Goal: Communication & Community: Answer question/provide support

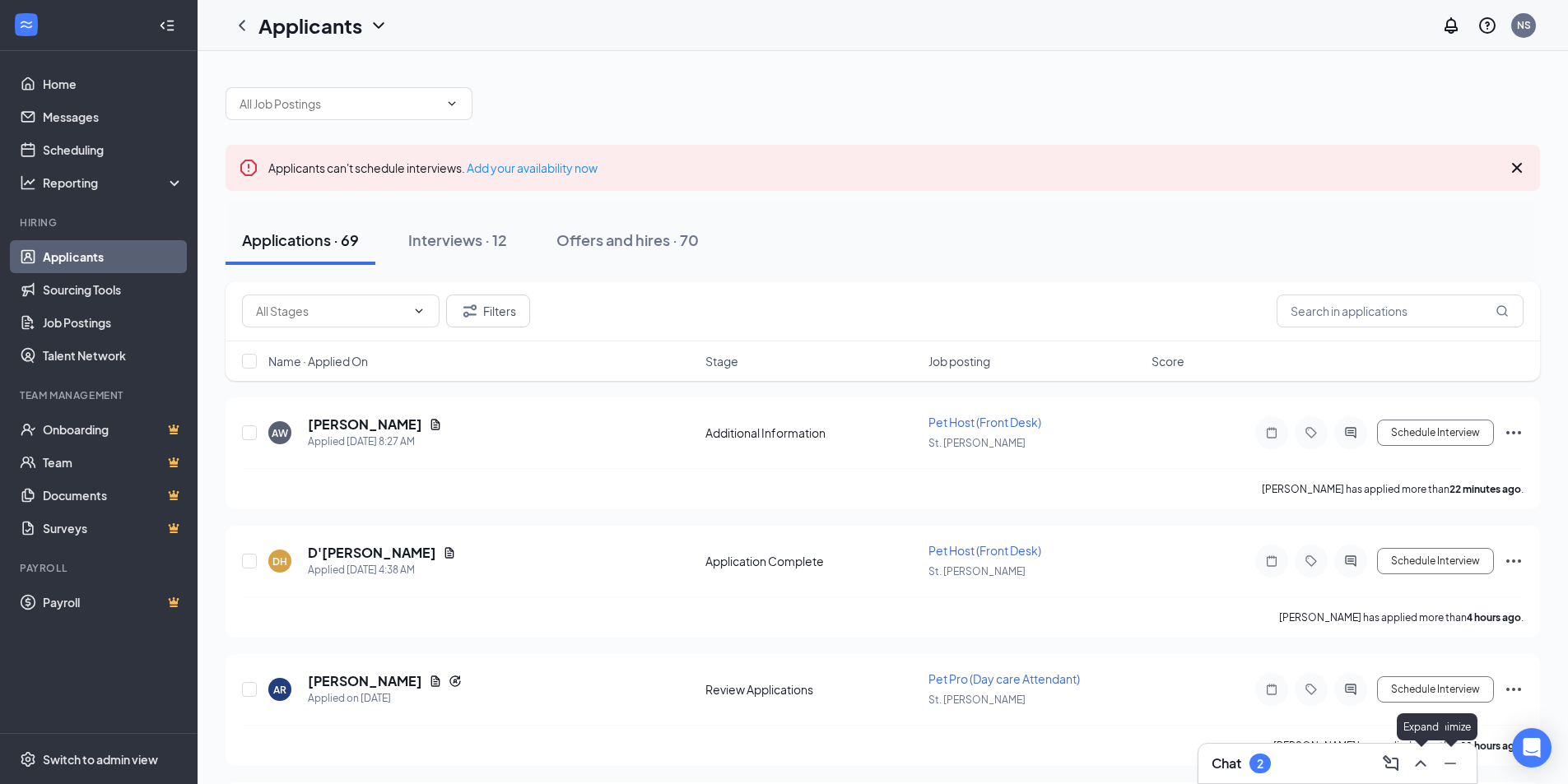
click at [1425, 764] on icon "ChevronUp" at bounding box center [1421, 763] width 20 height 20
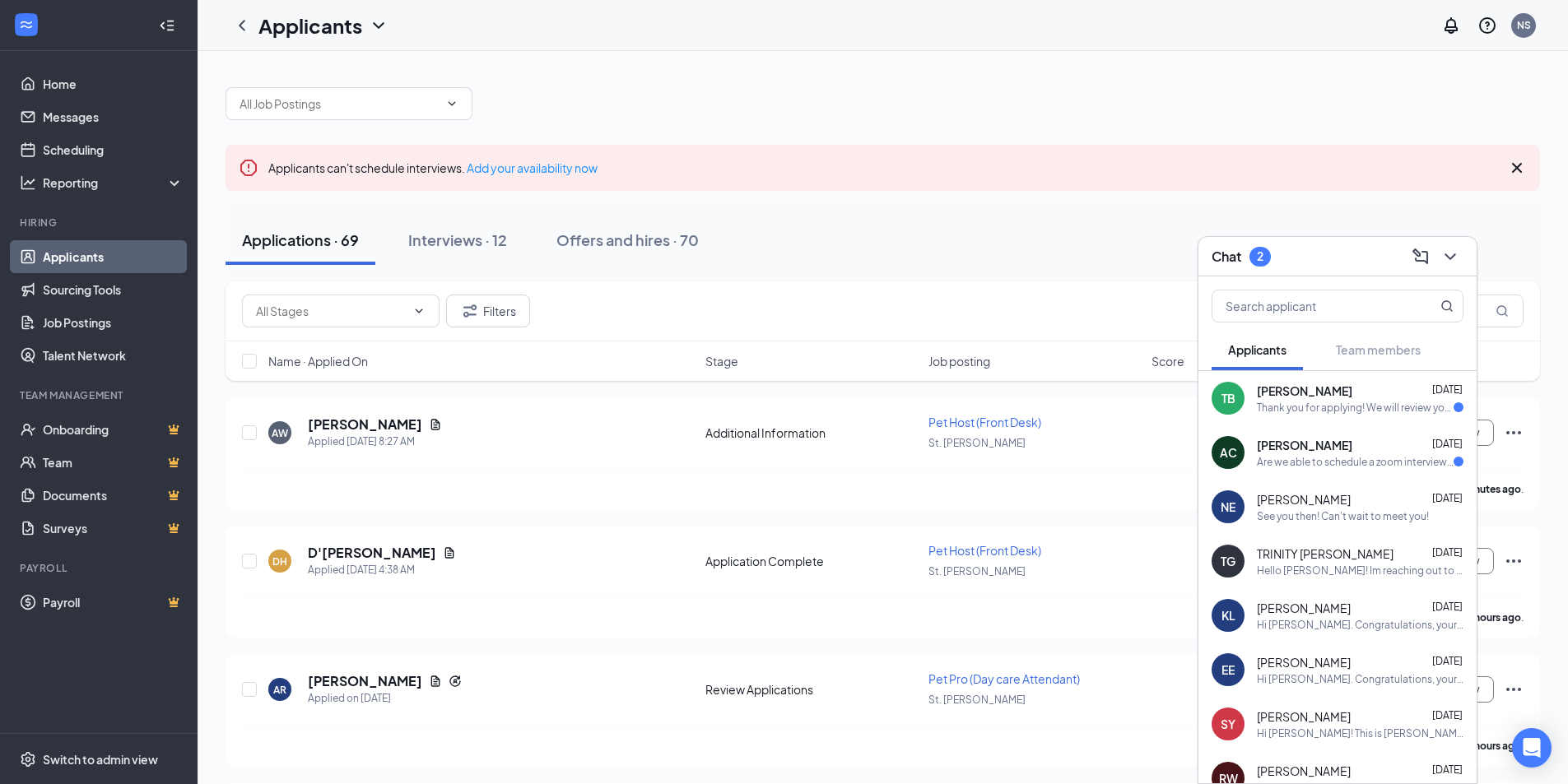
click at [1295, 466] on div "Are we able to schedule a zoom interview for [DATE] @ noon?" at bounding box center [1355, 462] width 197 height 14
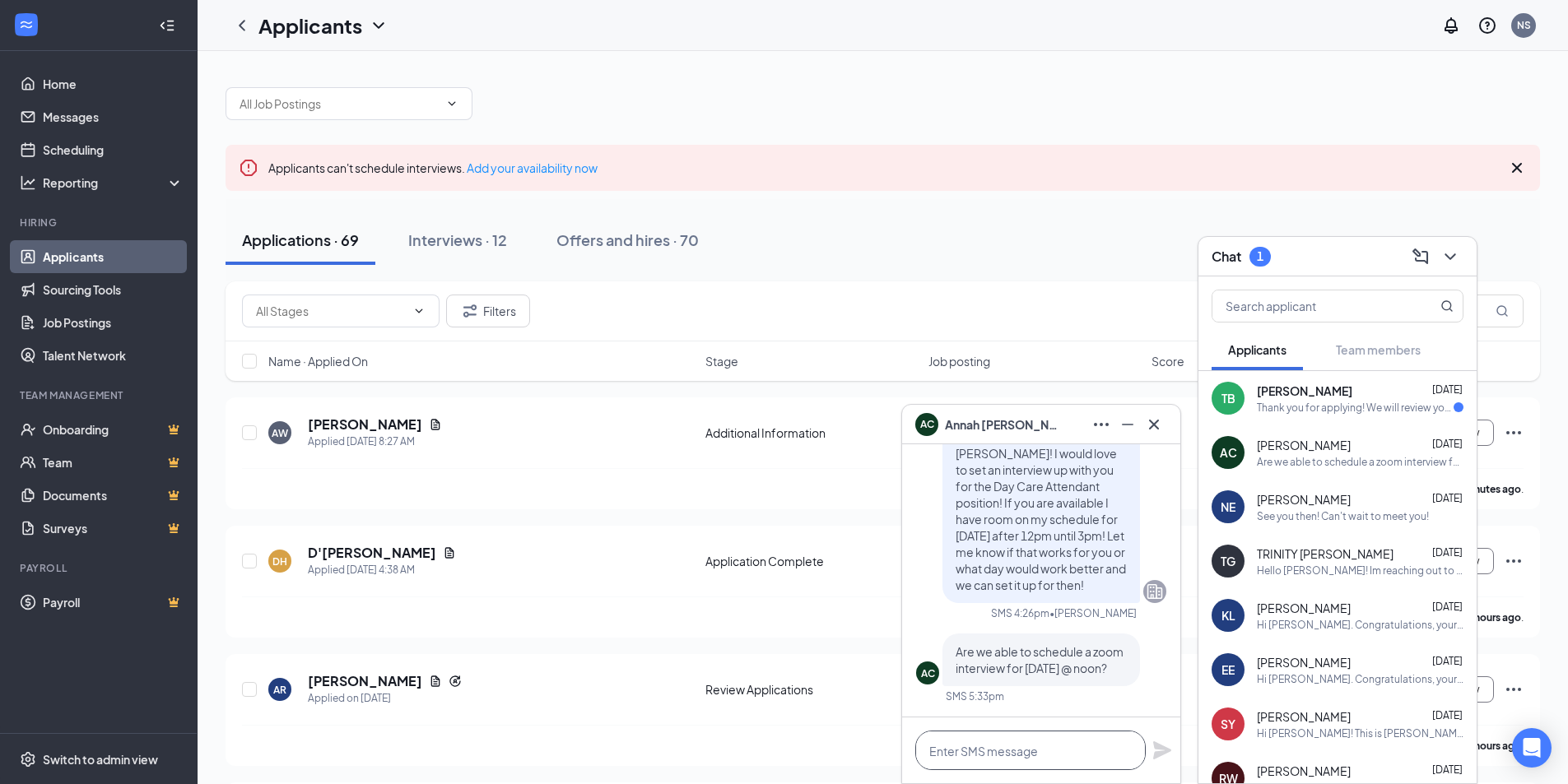
click at [1013, 757] on textarea at bounding box center [1030, 750] width 231 height 40
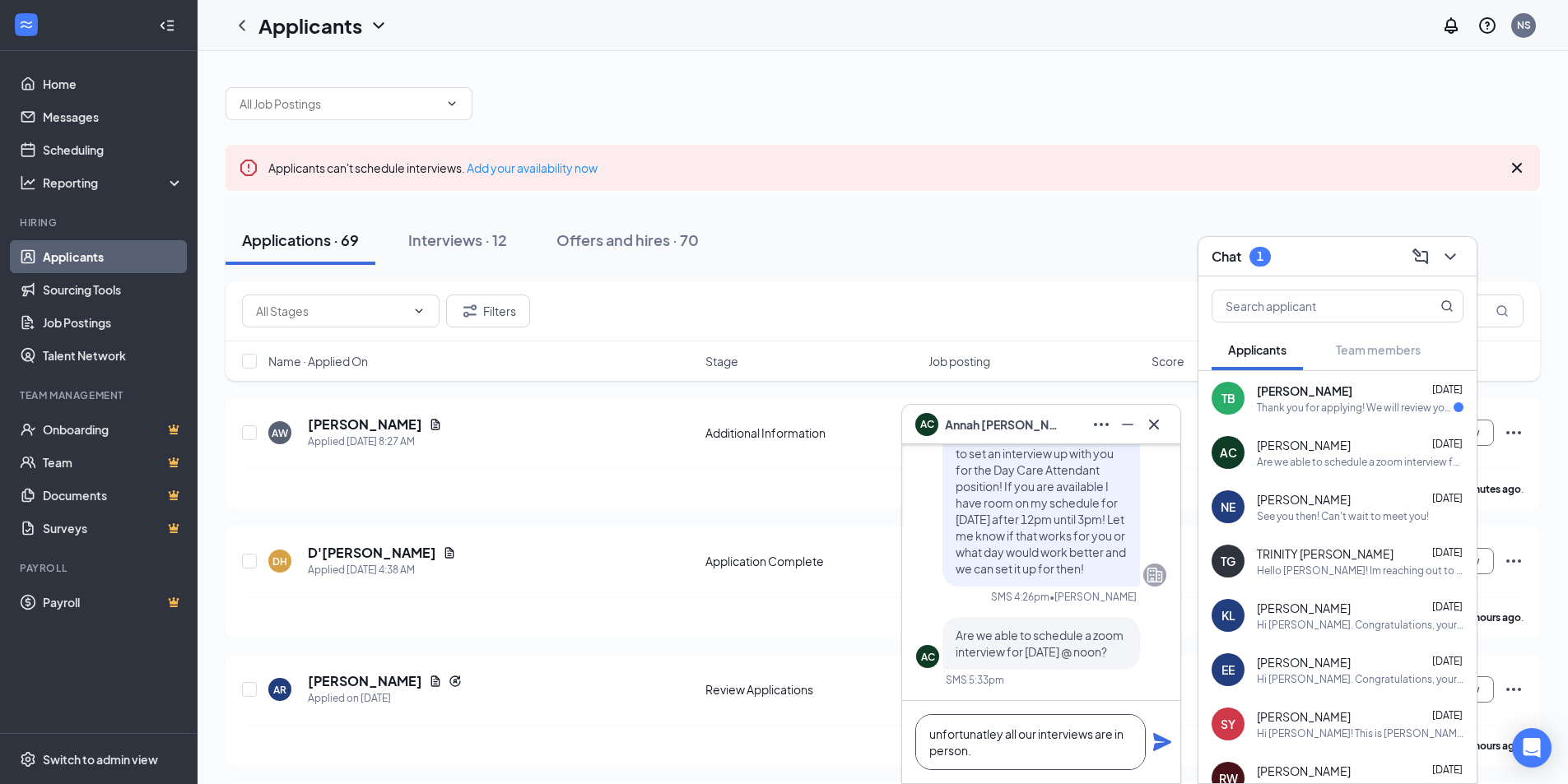
click at [977, 736] on textarea "unfortunatley all our interviews are in person." at bounding box center [1030, 741] width 231 height 56
click at [934, 729] on textarea "unfortunately all our interviews are in person." at bounding box center [1030, 741] width 231 height 56
click at [983, 752] on textarea "Unfortunately all our interviews are in person." at bounding box center [1030, 741] width 231 height 56
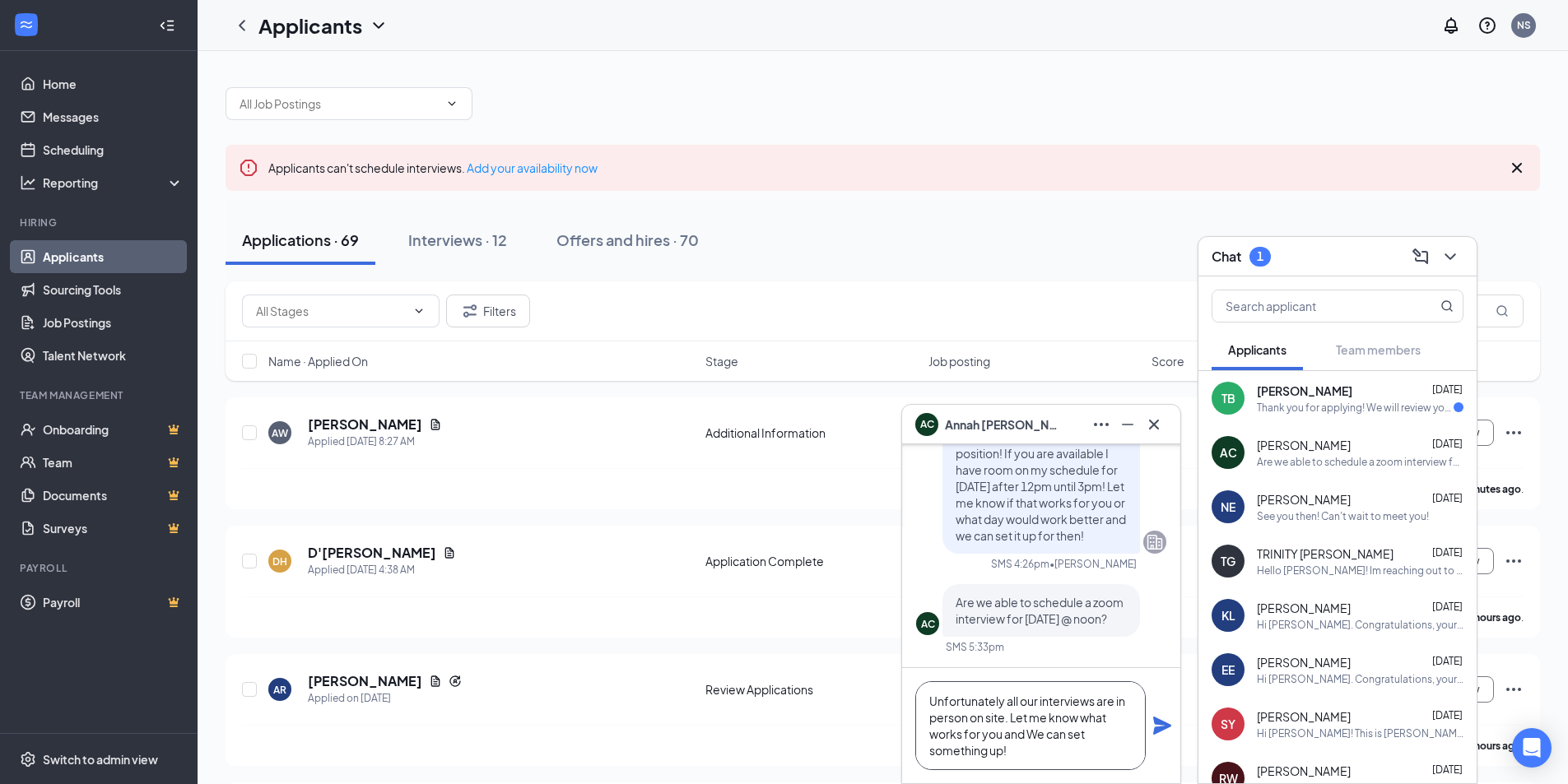
type textarea "Unfortunately all our interviews are in person on site. Let me know what works …"
click at [1162, 730] on icon "Plane" at bounding box center [1162, 725] width 18 height 18
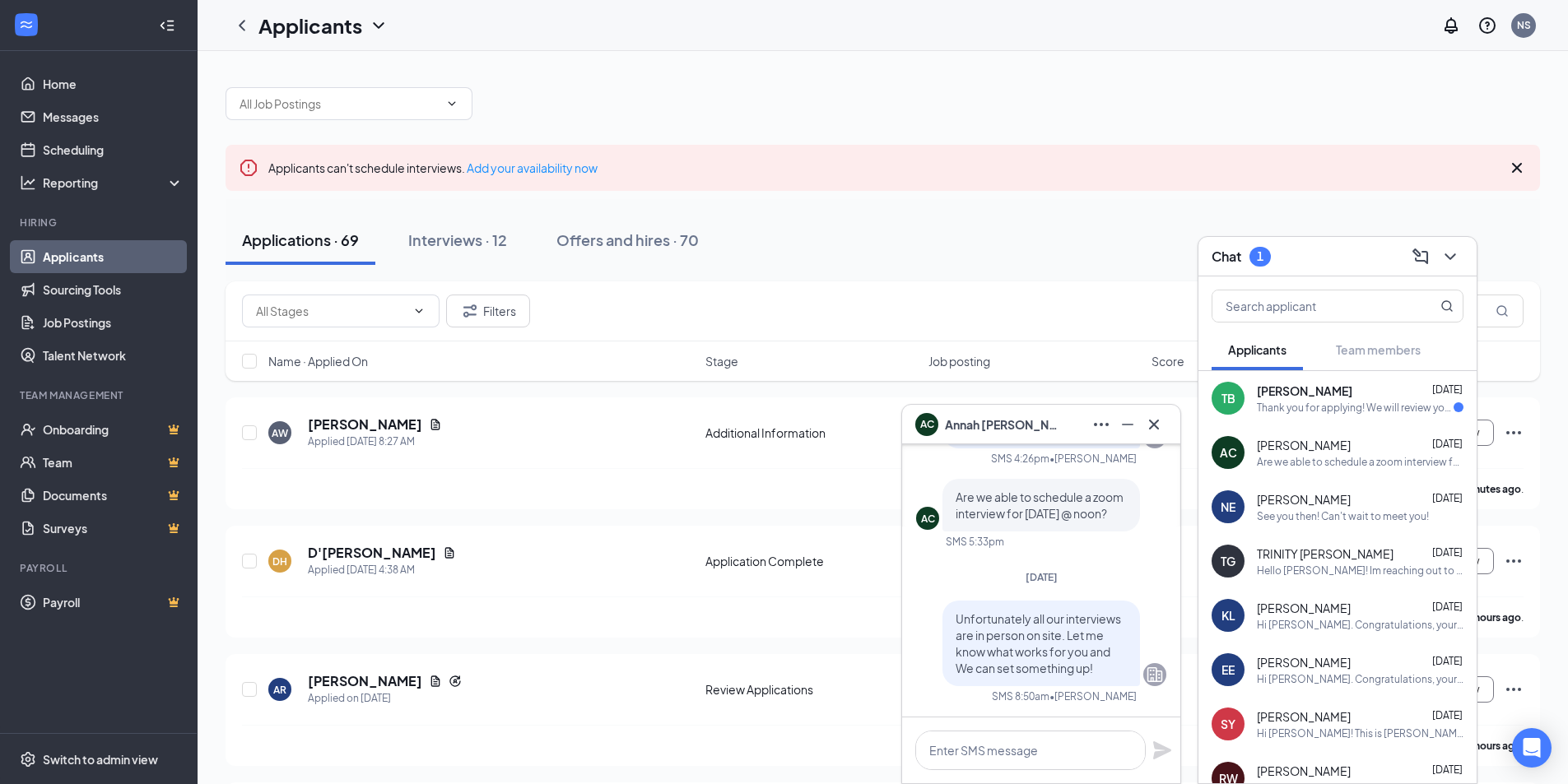
scroll to position [0, 0]
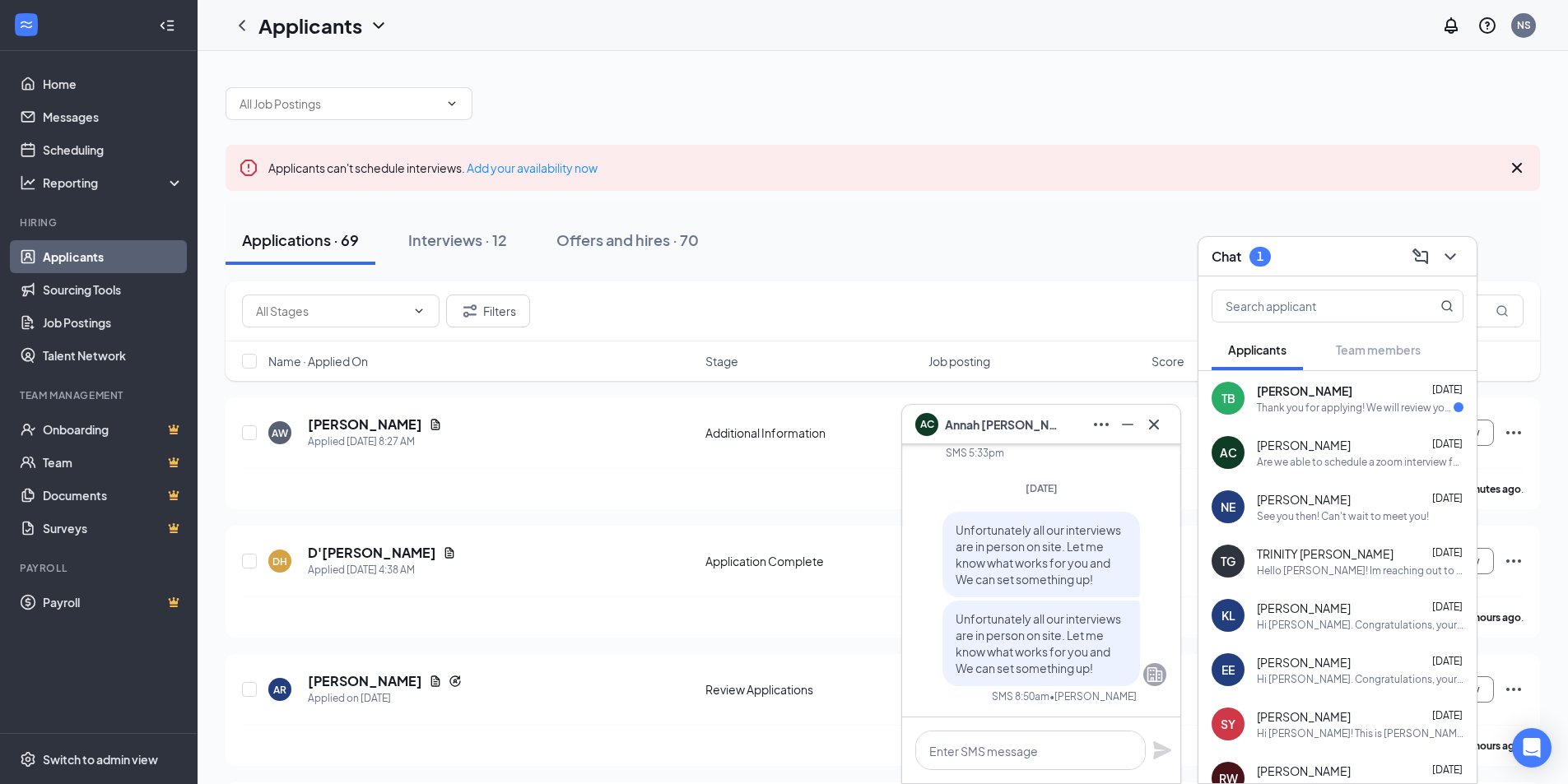
click at [1312, 401] on div "Thank you for applying! We will review your application and reach out if you ar…" at bounding box center [1355, 408] width 197 height 14
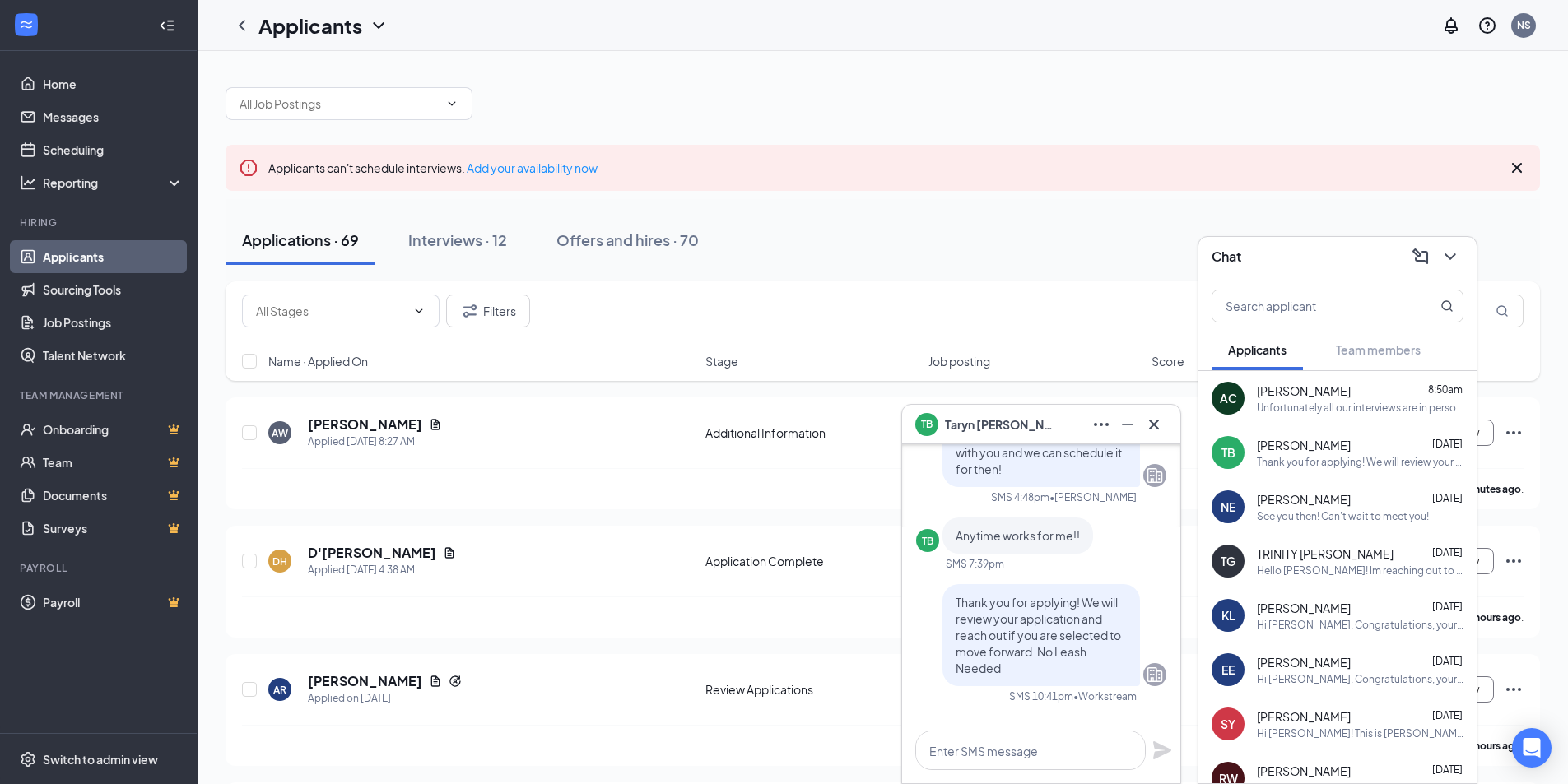
scroll to position [-82, 0]
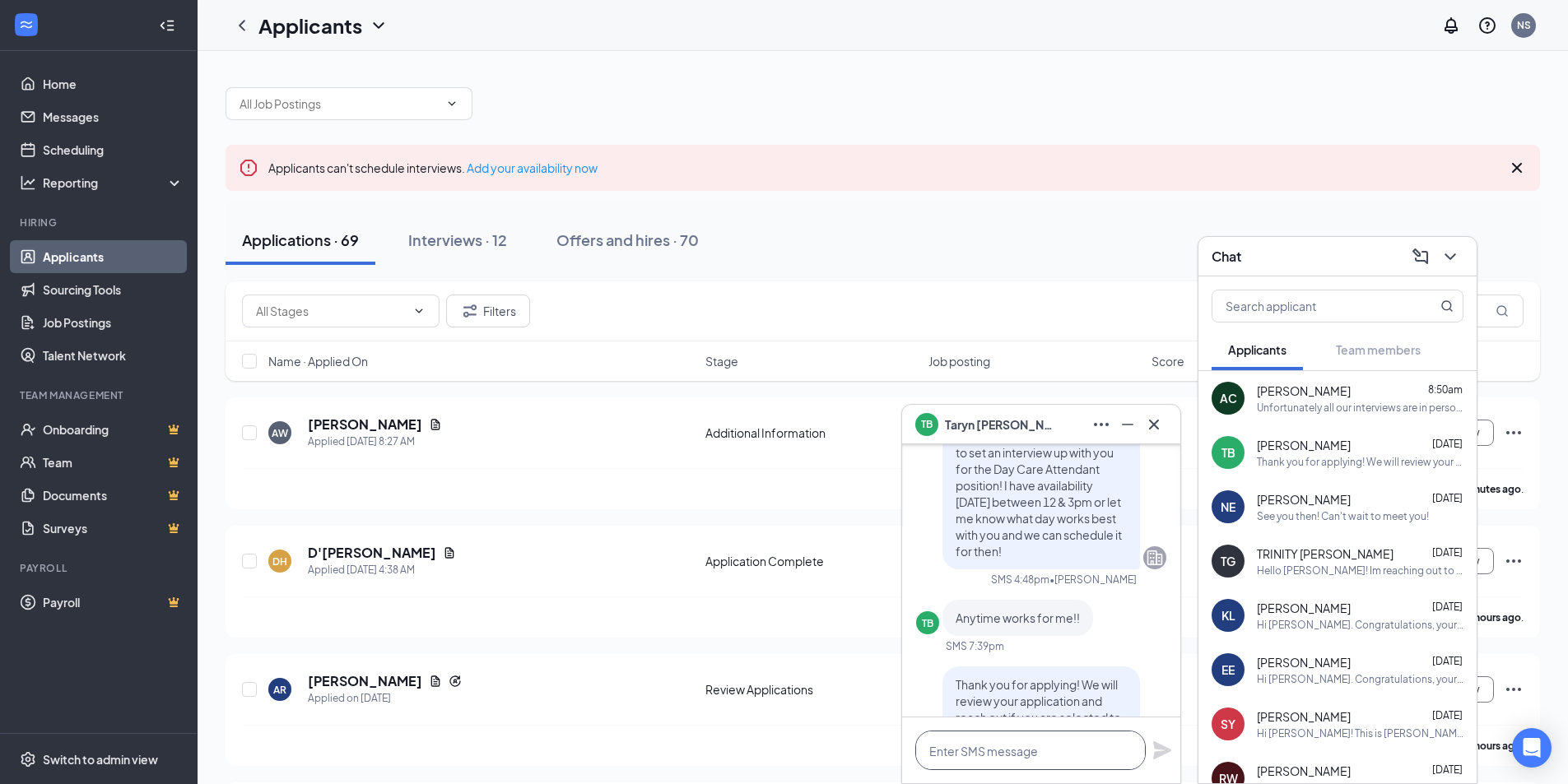
click at [1036, 758] on textarea at bounding box center [1030, 750] width 231 height 40
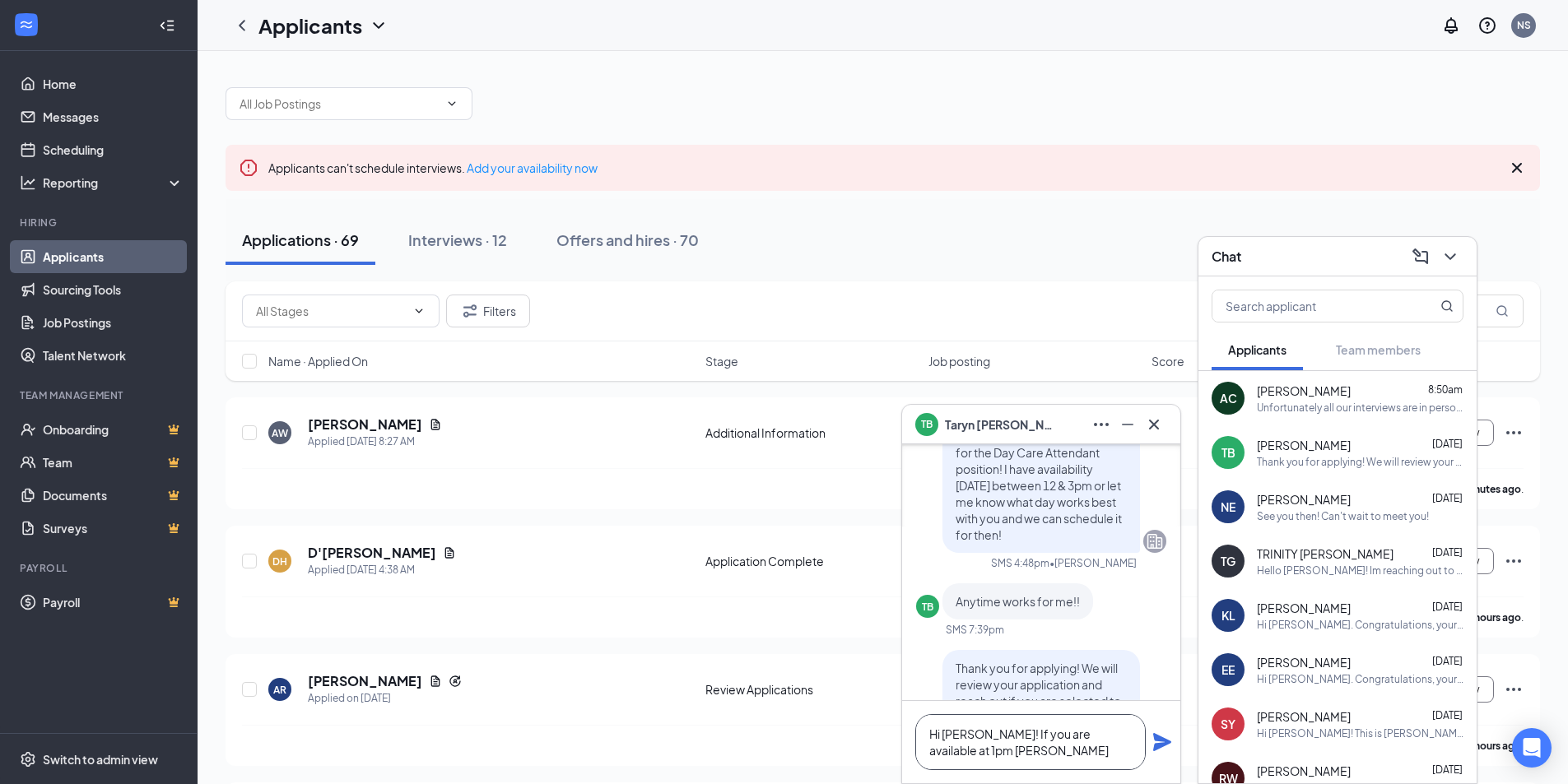
scroll to position [-98, 0]
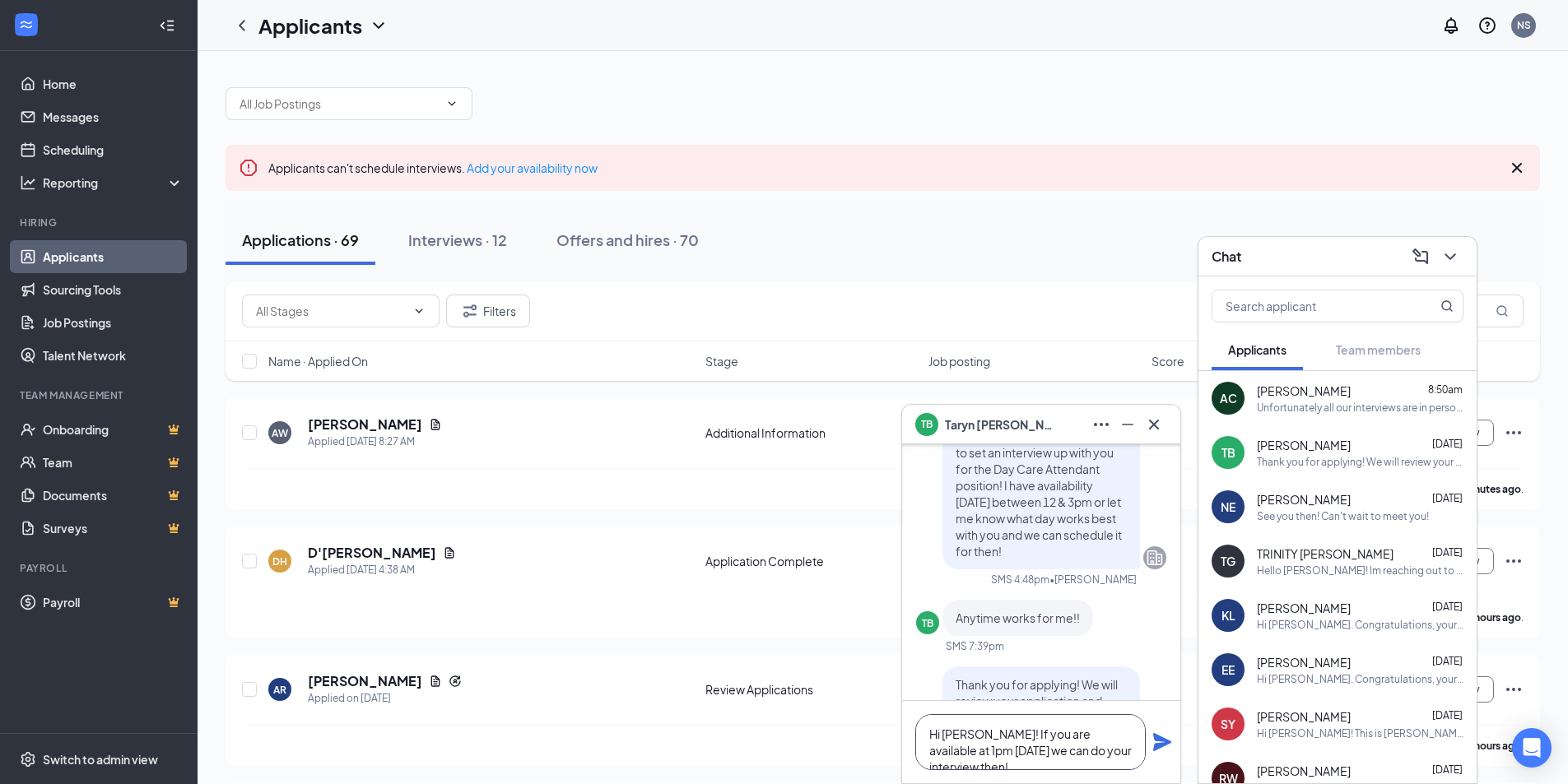
type textarea "Hi [PERSON_NAME]! If you are available at 1pm [DATE] we can do your interview t…"
click at [1151, 746] on div "Hi [PERSON_NAME]! If you are available at 1pm [DATE] we can do your interview t…" at bounding box center [1040, 741] width 278 height 82
click at [1158, 745] on icon "Plane" at bounding box center [1162, 741] width 18 height 18
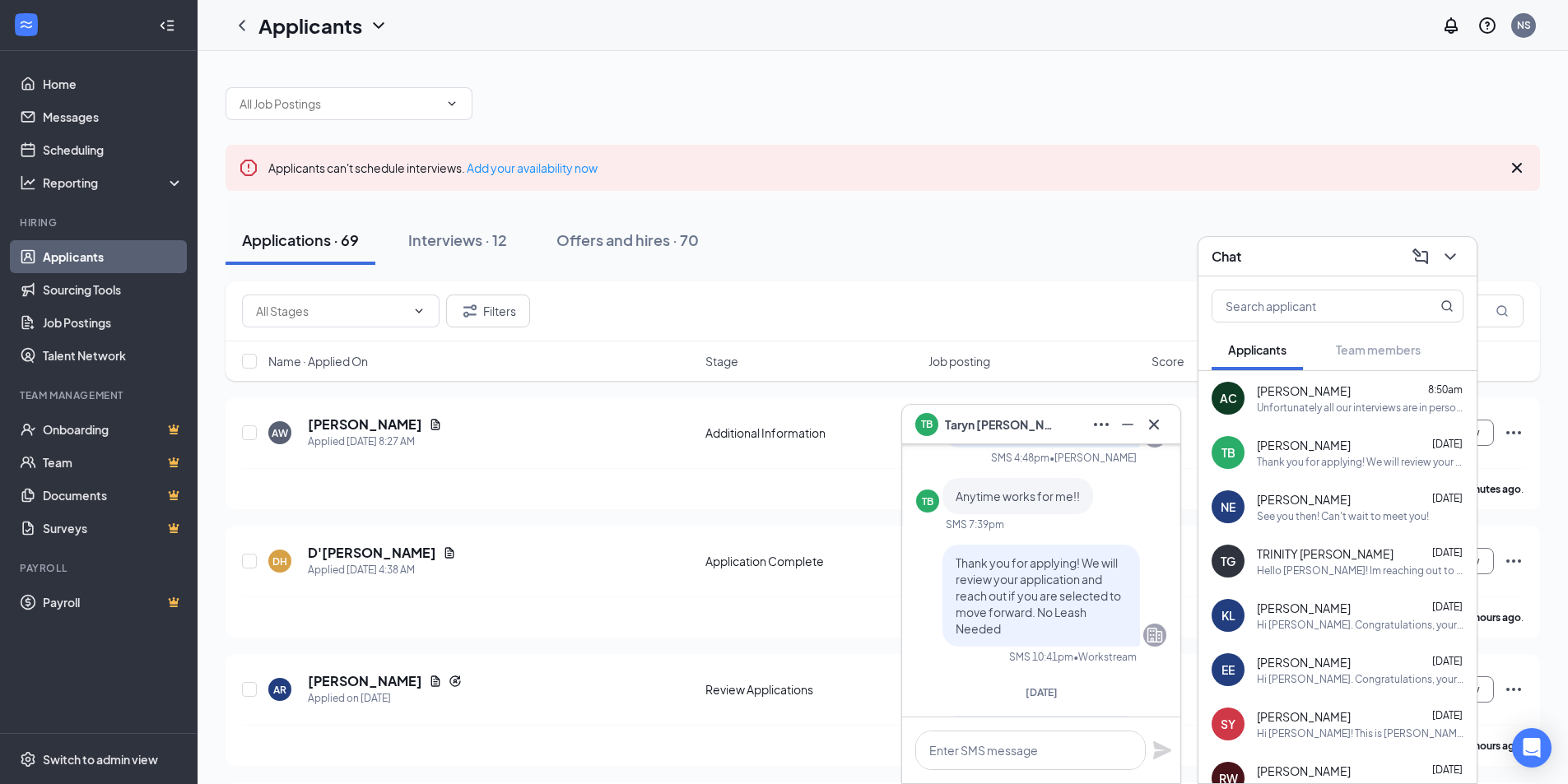
scroll to position [-82, 0]
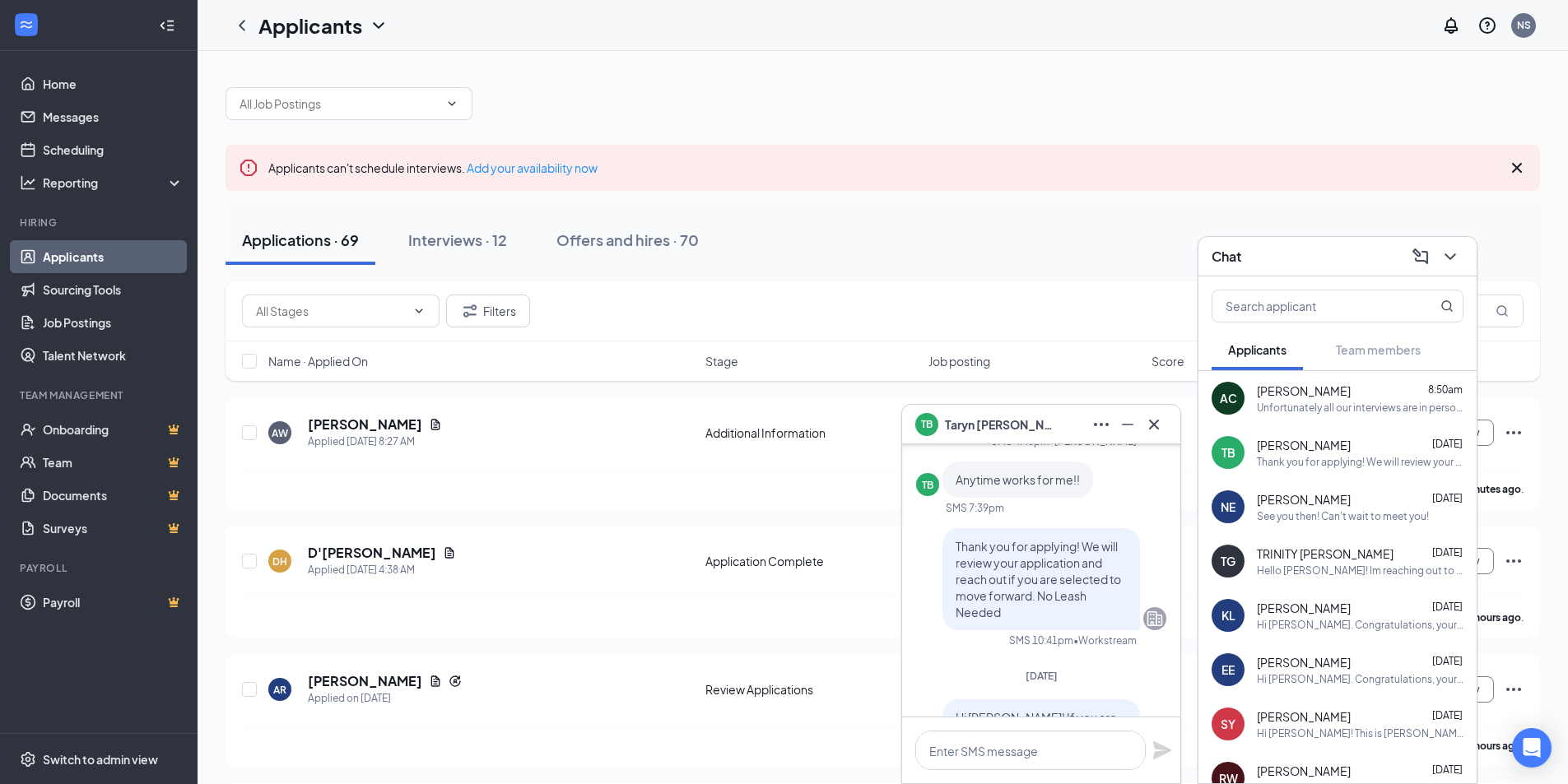
click at [1058, 242] on div "Applications · 69 Interviews · 12 Offers and hires · 70" at bounding box center [882, 240] width 1314 height 50
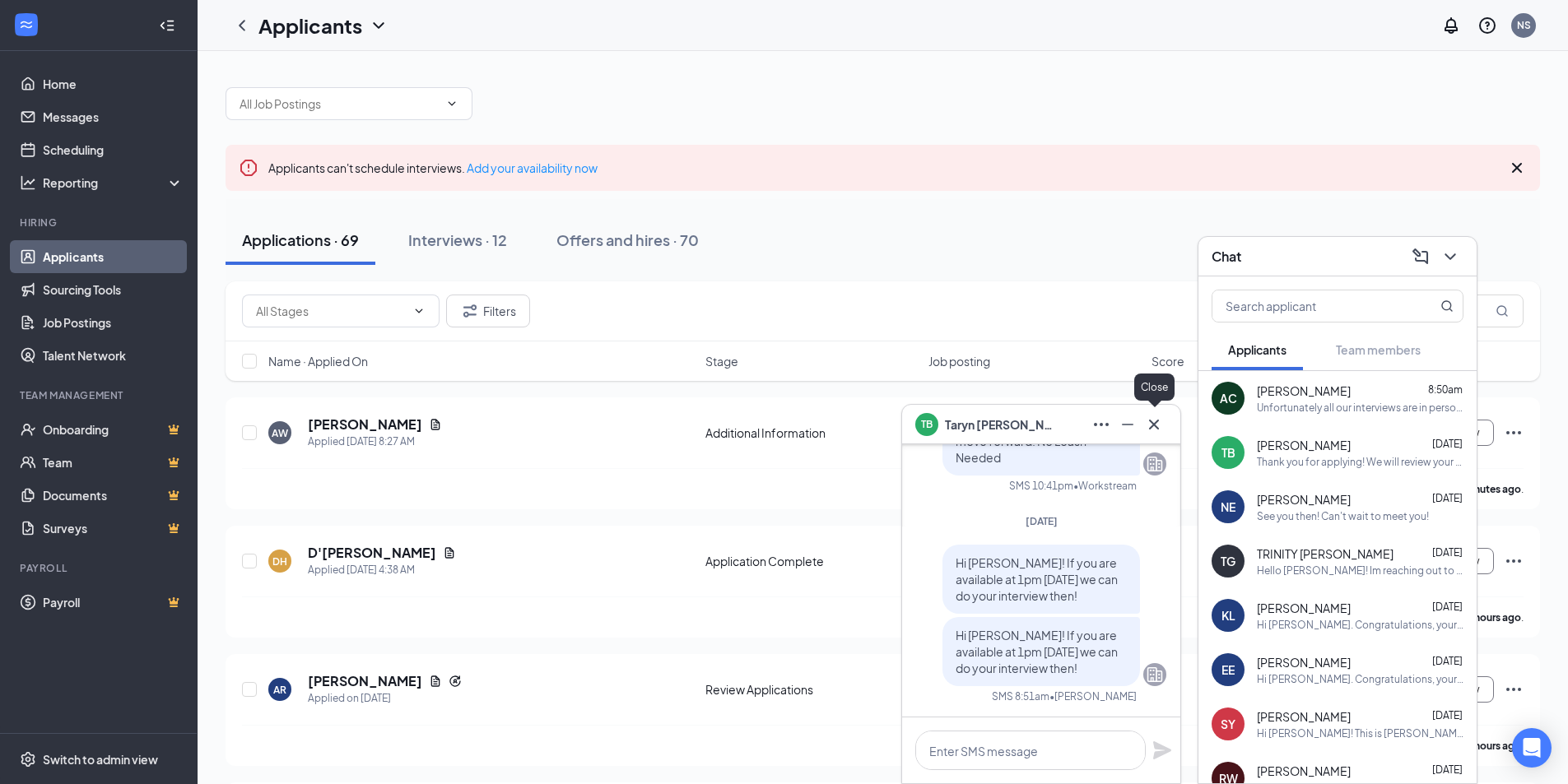
click at [1159, 426] on icon "Cross" at bounding box center [1154, 424] width 20 height 20
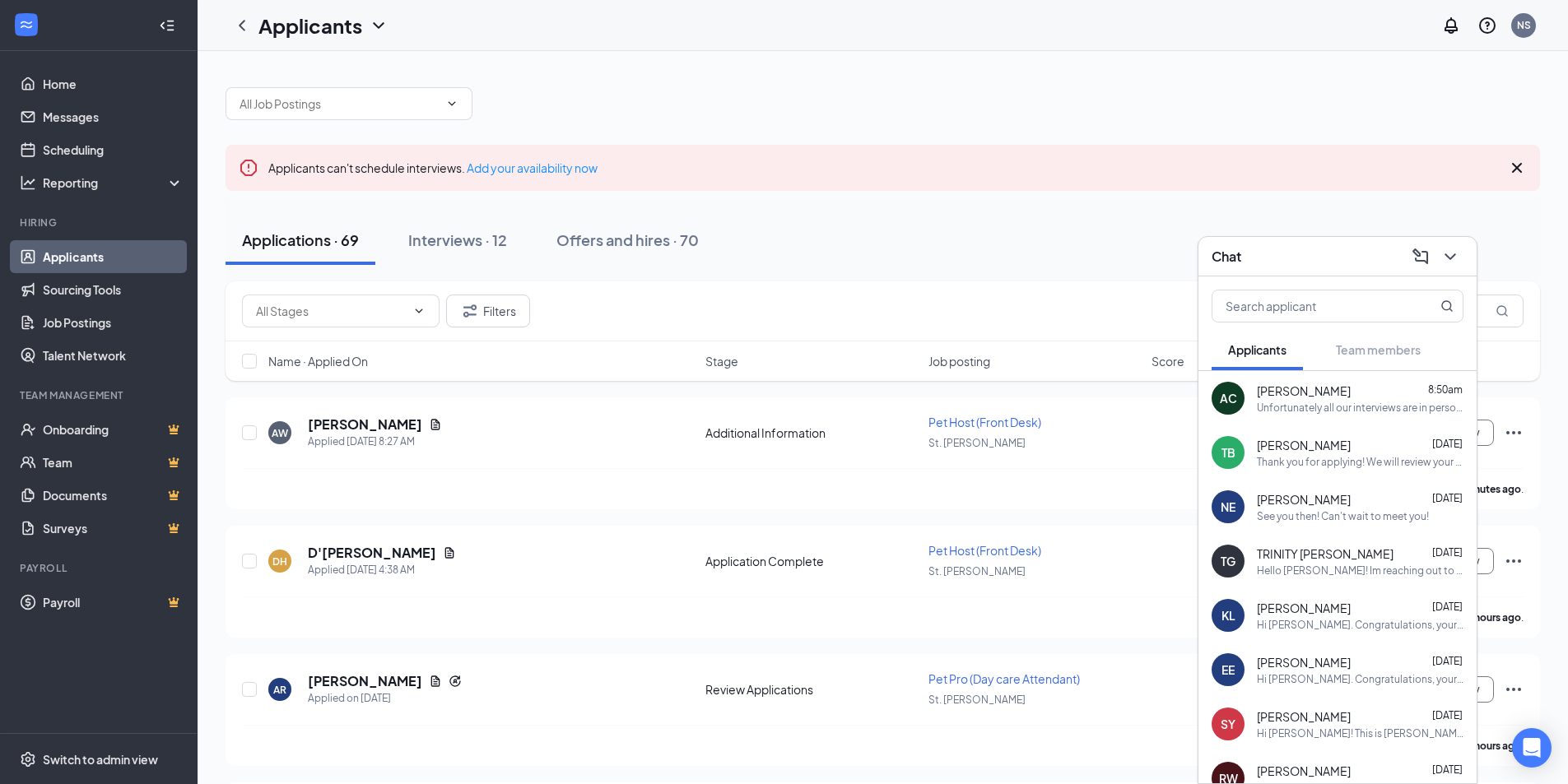
click at [1318, 512] on div "See you then! Can't wait to meet you!" at bounding box center [1343, 516] width 172 height 14
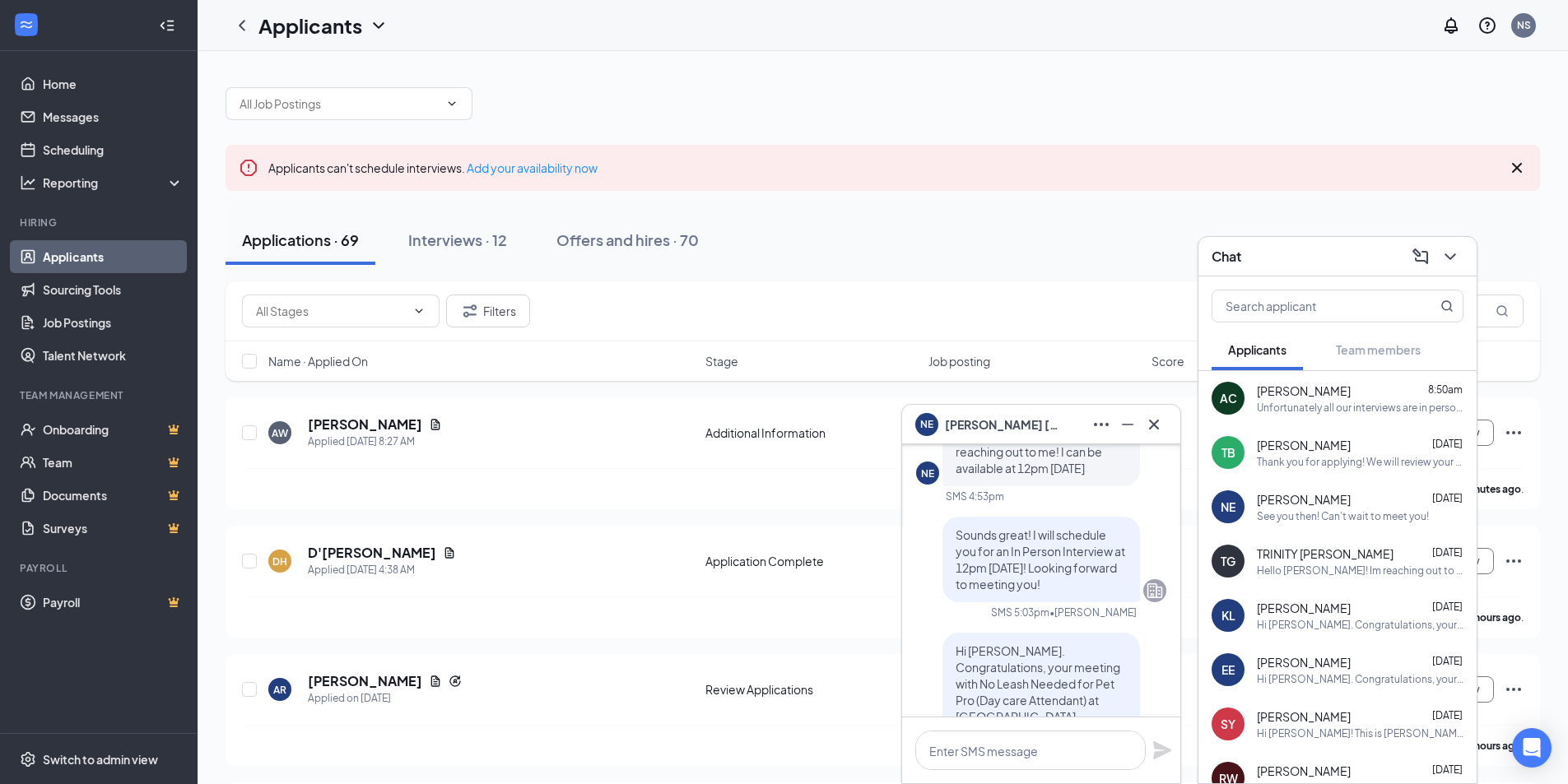
scroll to position [-493, 0]
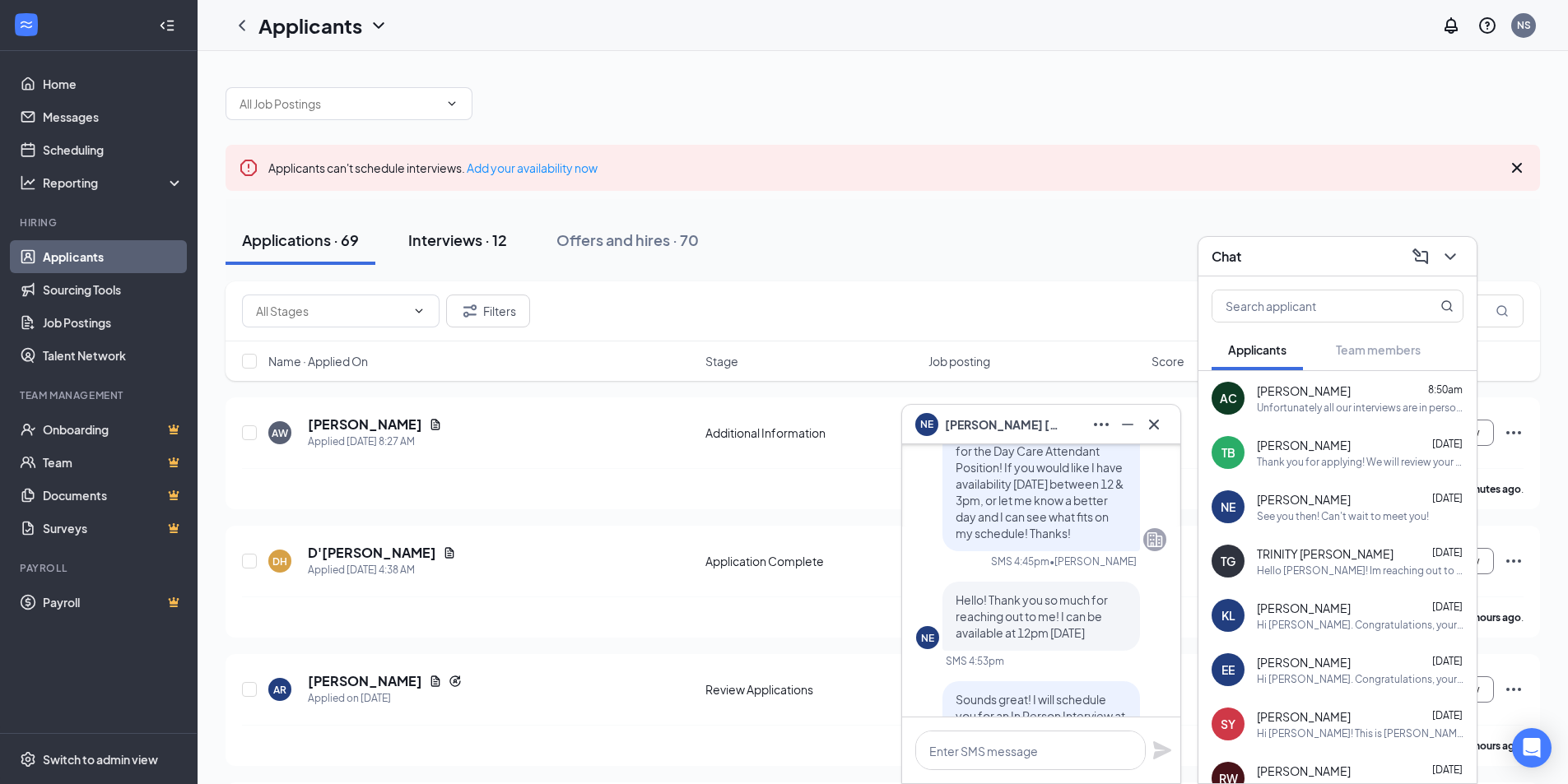
click at [469, 248] on div "Interviews · 12" at bounding box center [457, 239] width 98 height 20
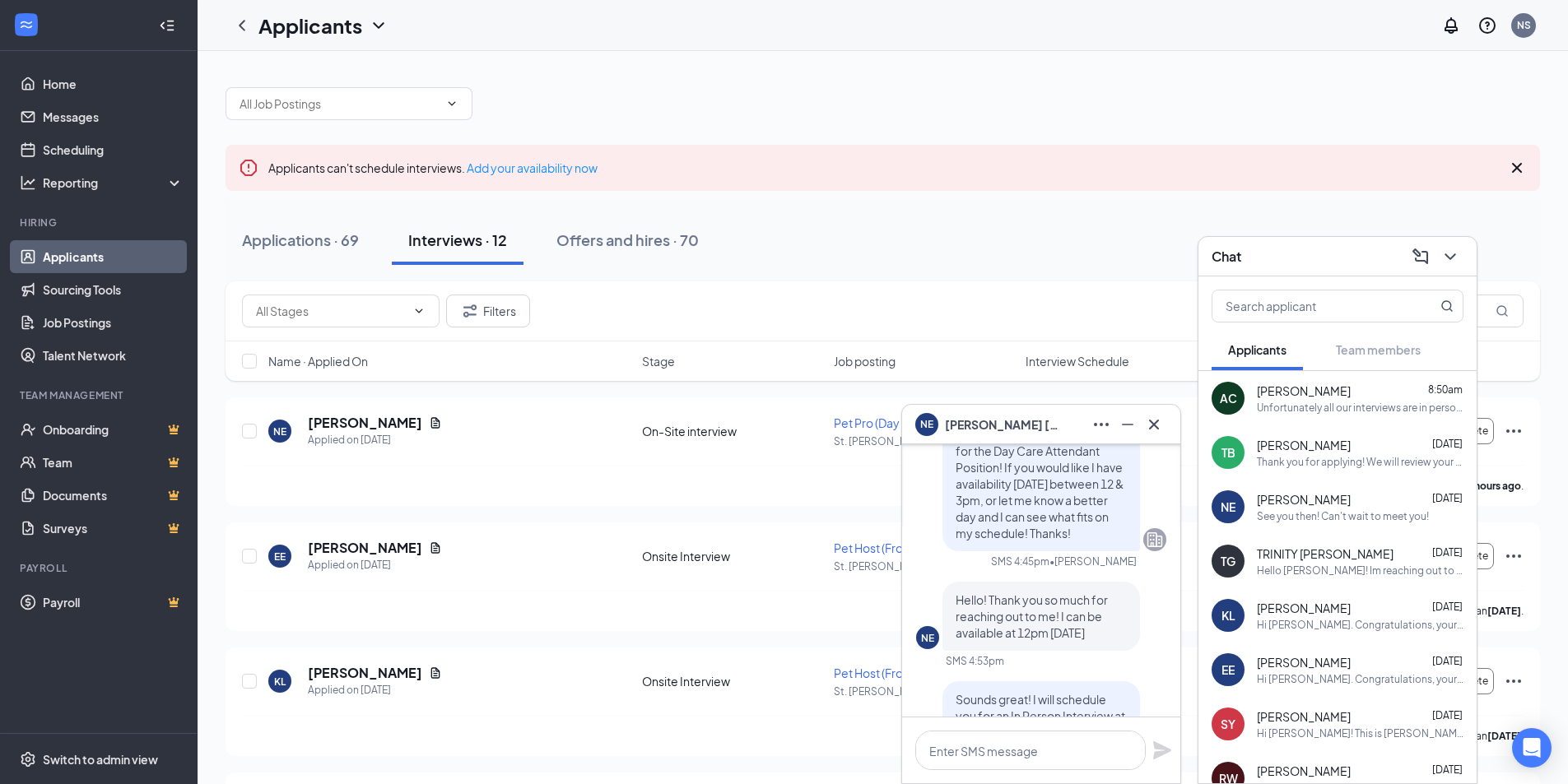
click at [1137, 414] on icon "Minimize" at bounding box center [1127, 424] width 20 height 20
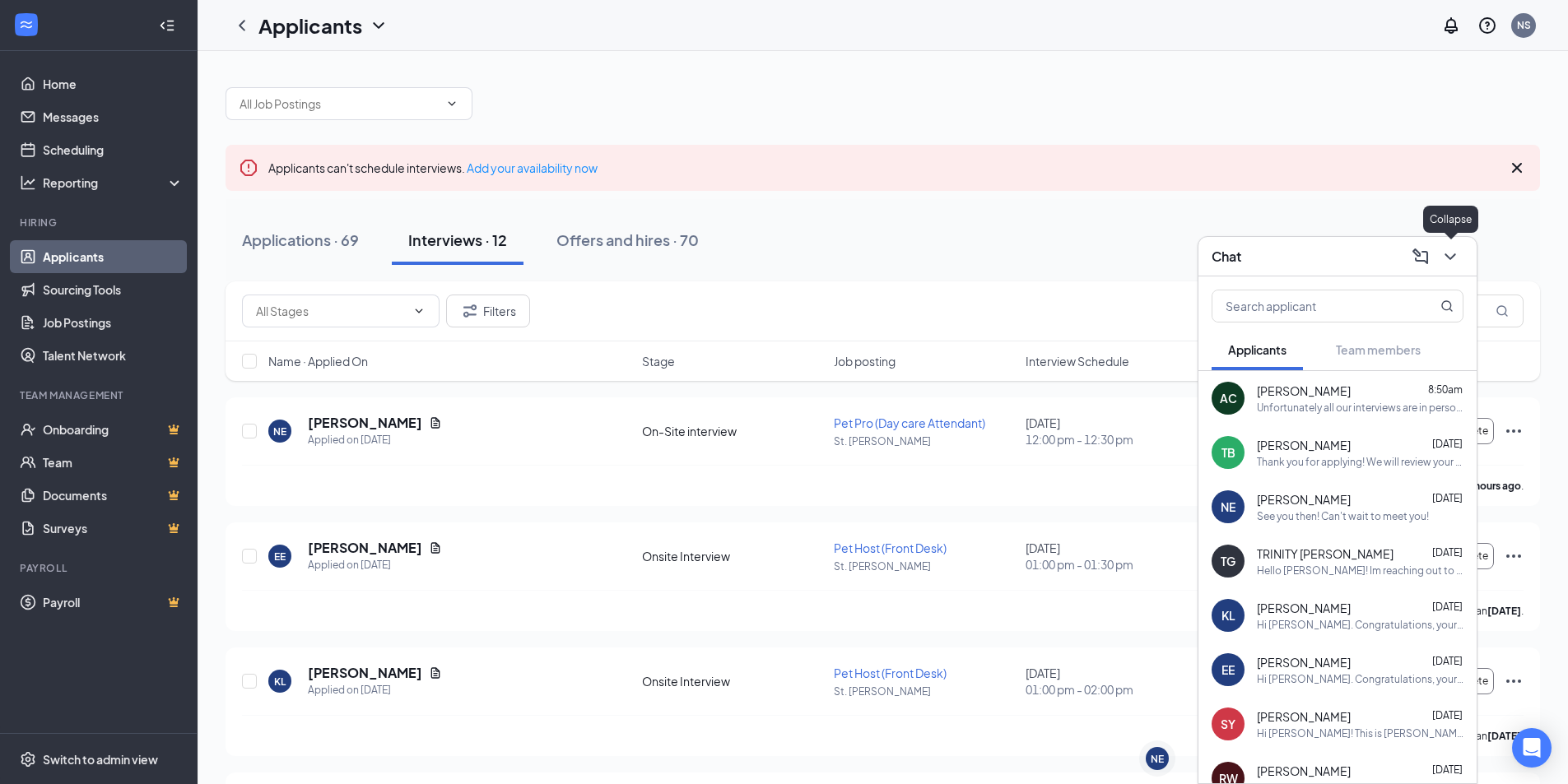
click at [1446, 263] on icon "ChevronDown" at bounding box center [1450, 256] width 20 height 20
